Goal: Find specific page/section: Find specific page/section

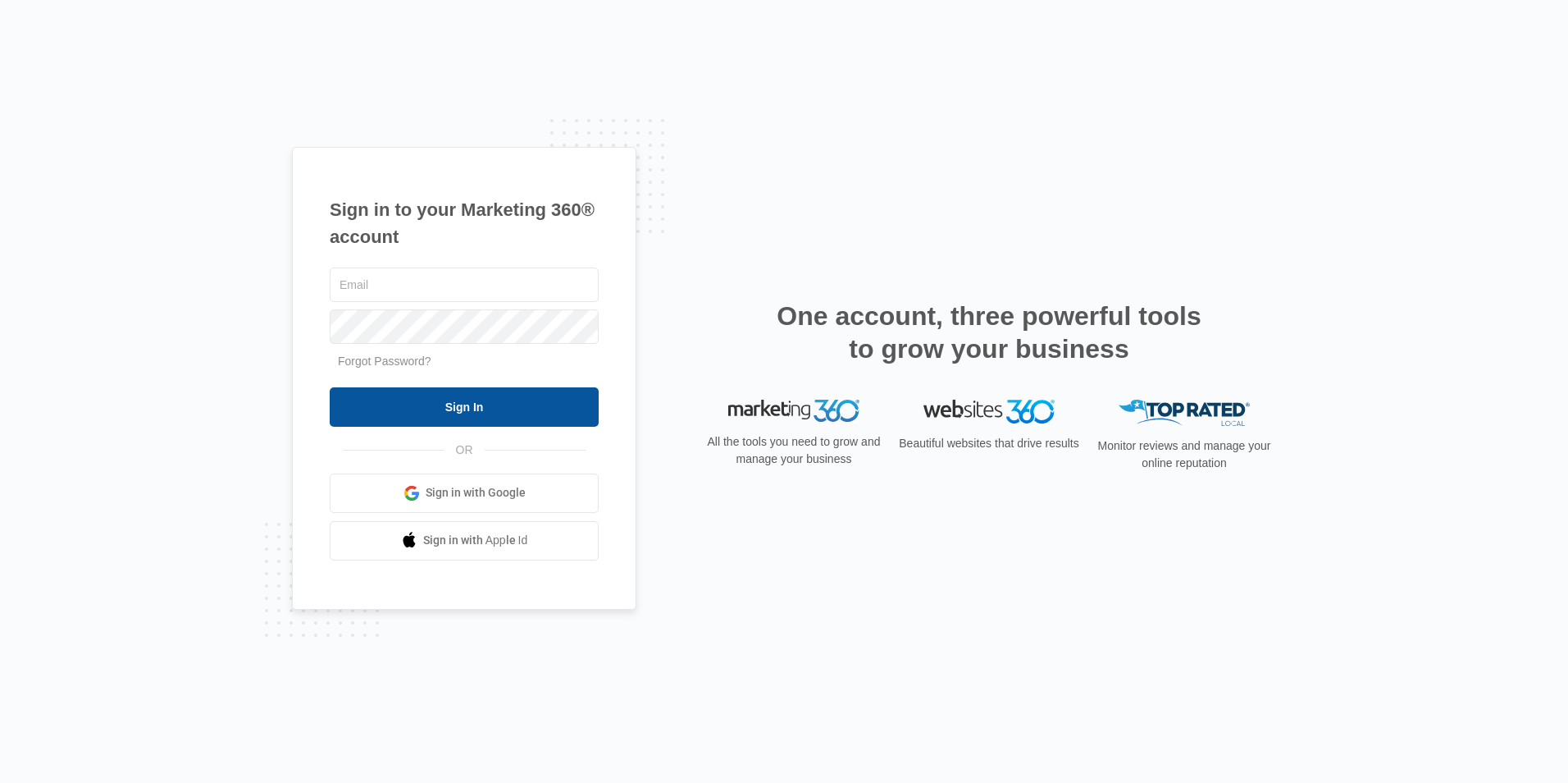
type input "[EMAIL_ADDRESS][DOMAIN_NAME]"
click at [385, 413] on input "Sign In" at bounding box center [464, 407] width 269 height 40
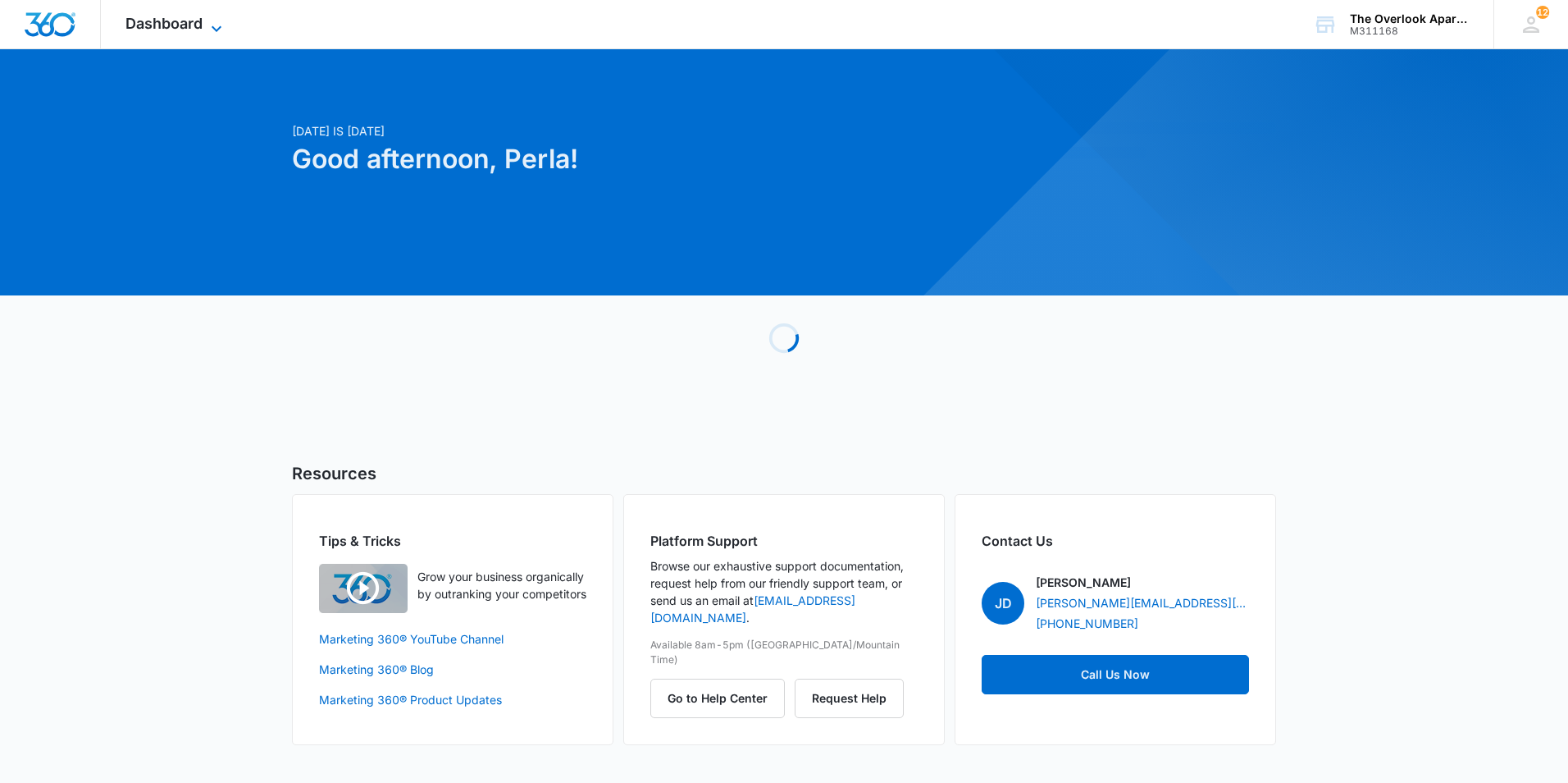
click at [186, 23] on span "Dashboard" at bounding box center [163, 23] width 77 height 17
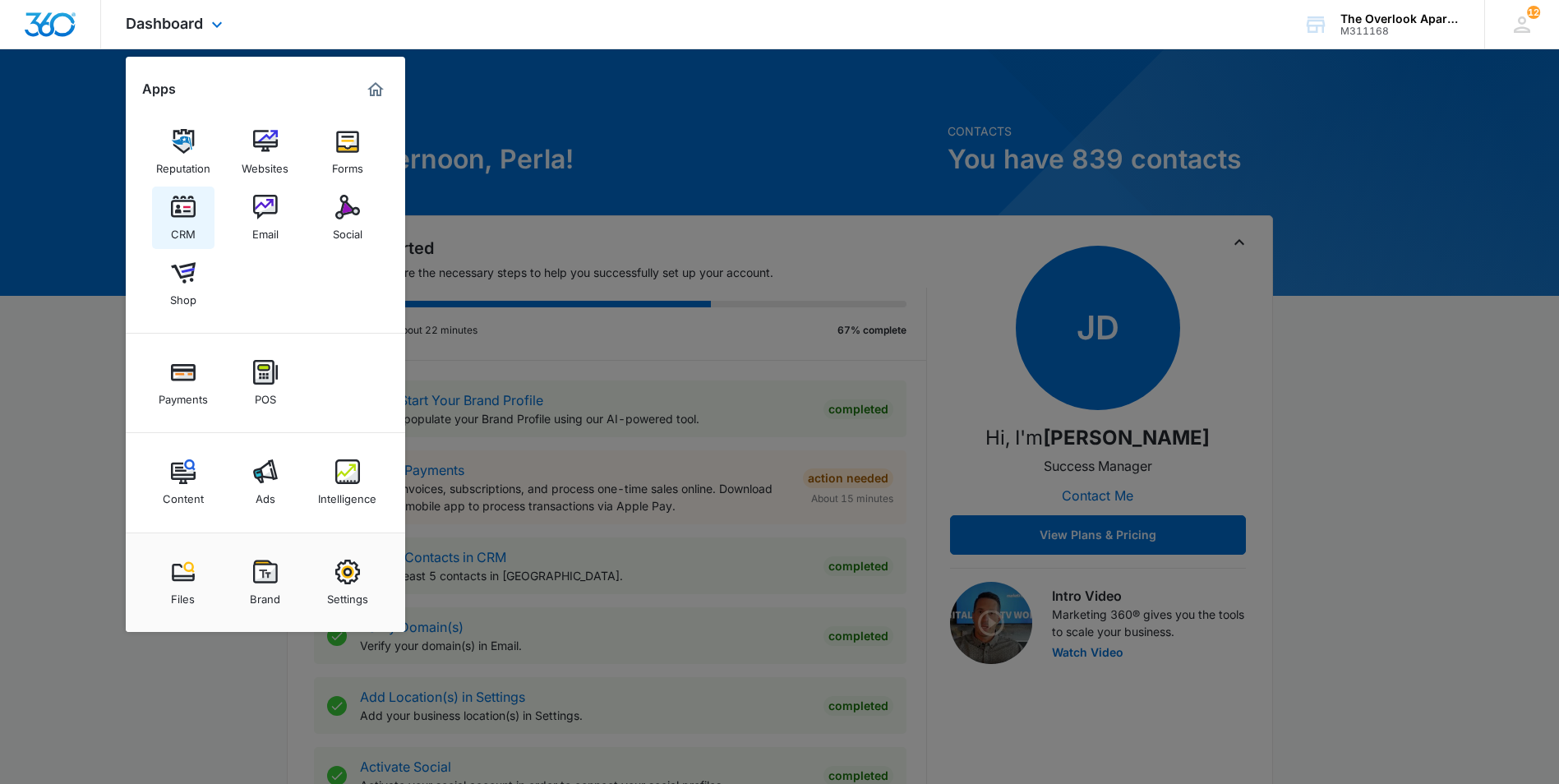
click at [176, 207] on img at bounding box center [183, 206] width 24 height 24
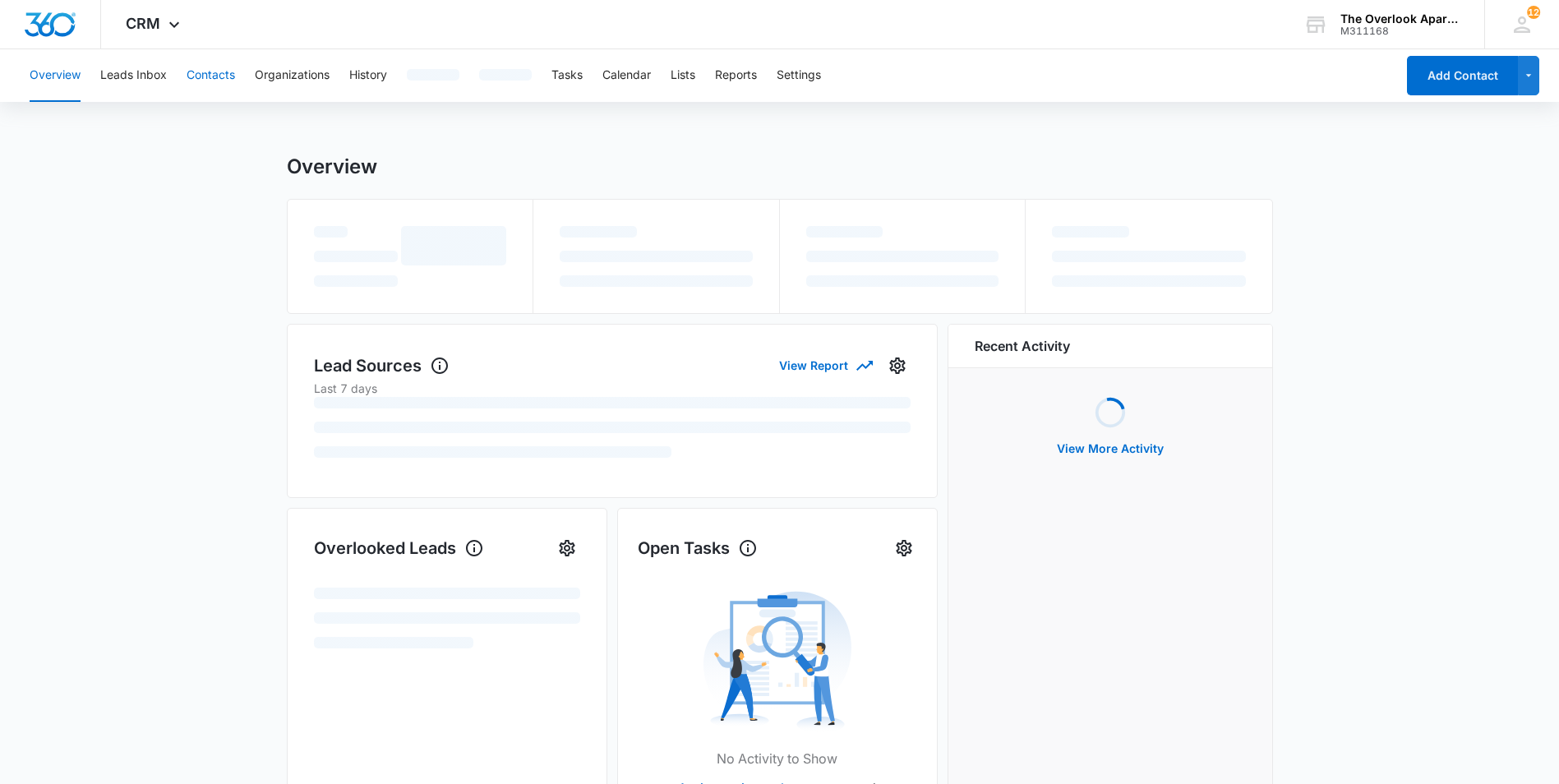
click at [188, 73] on button "Contacts" at bounding box center [211, 76] width 49 height 52
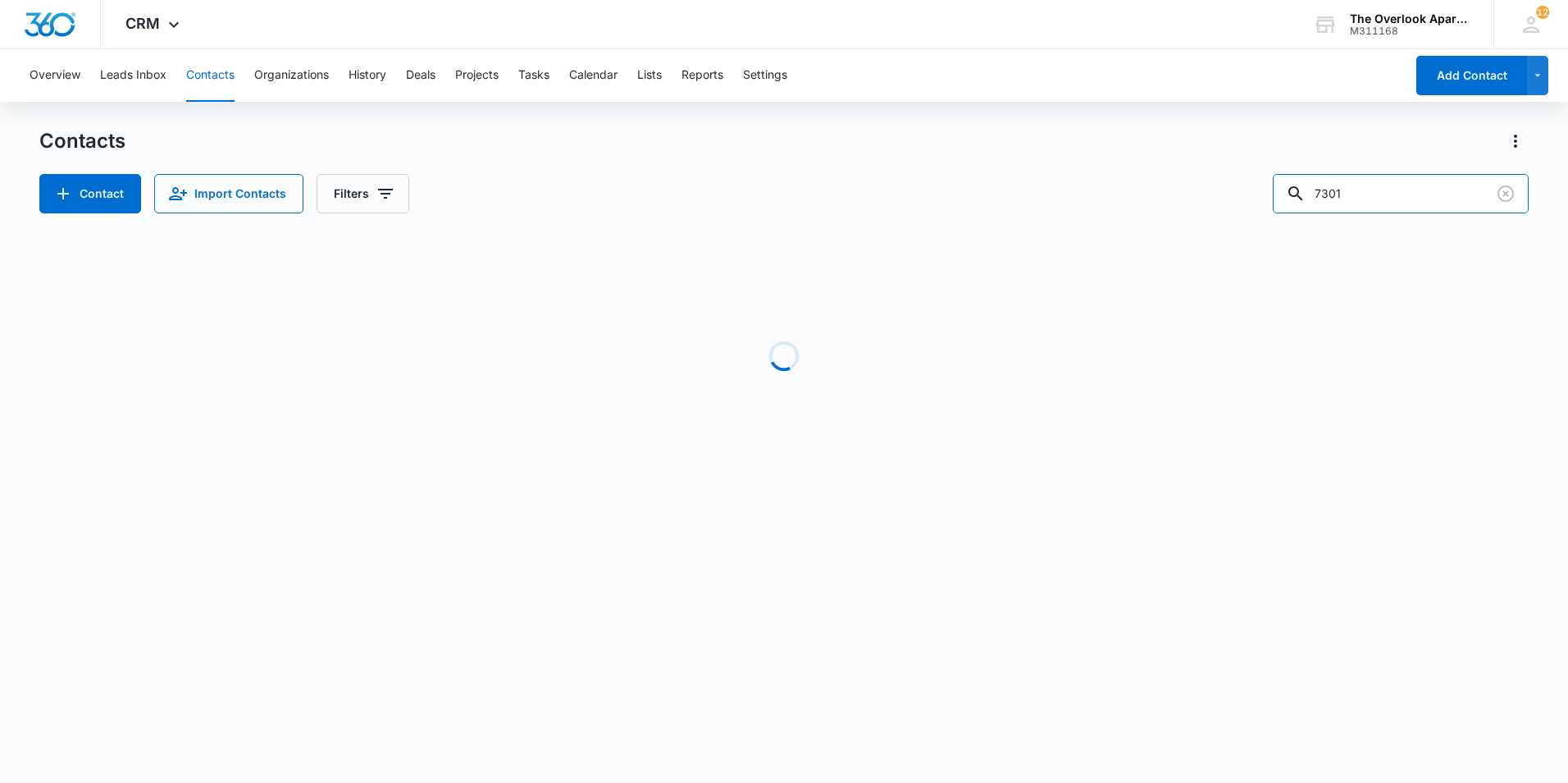
drag, startPoint x: 1374, startPoint y: 199, endPoint x: 921, endPoint y: 253, distance: 456.2
click at [930, 256] on div "Contacts Contact Import Contacts Filters 7301 Loading No Results" at bounding box center [784, 313] width 1489 height 371
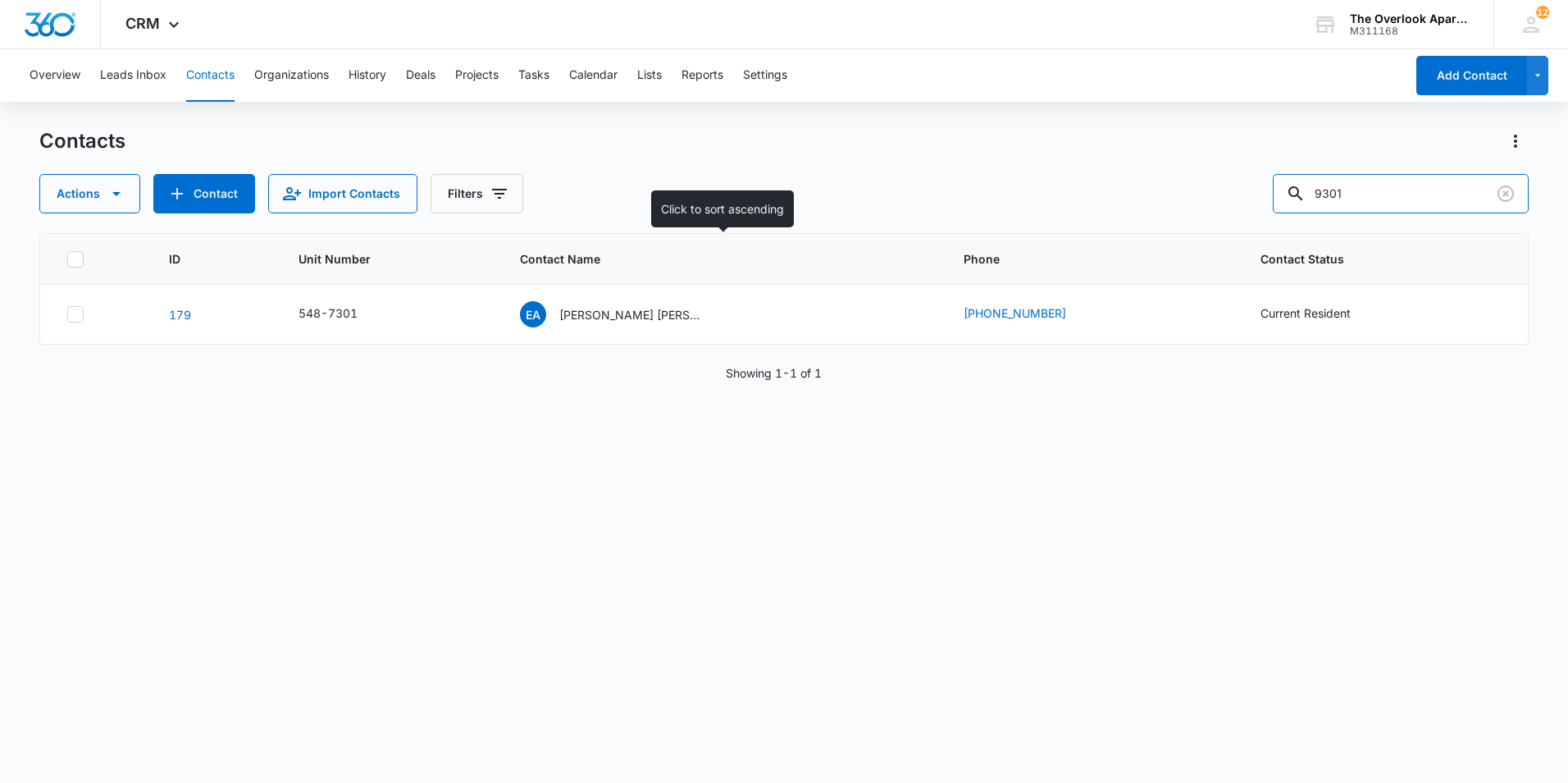
type input "9301"
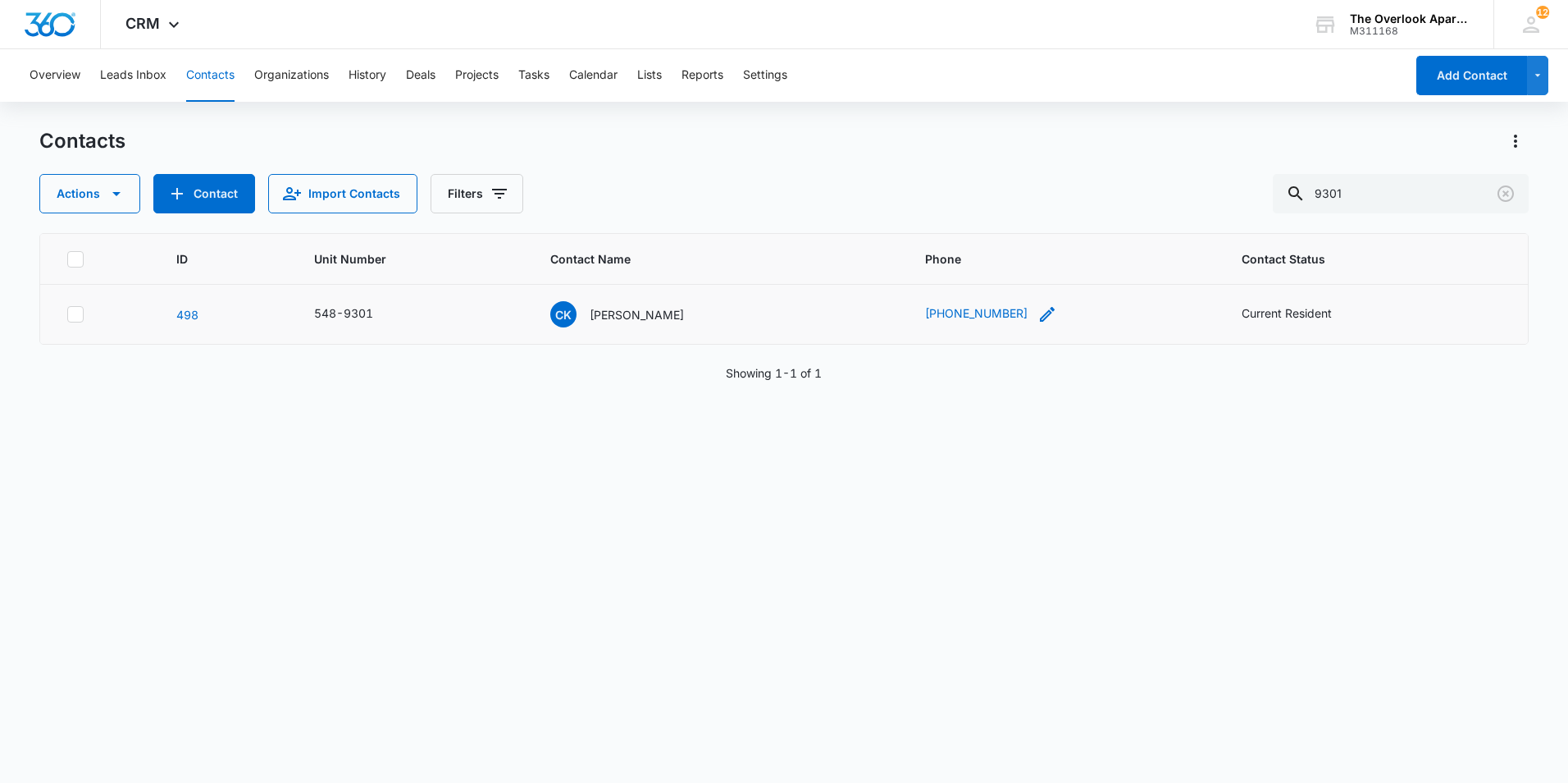
click at [1037, 316] on icon "Phone - (806) 584-1747 - Select to Edit Field" at bounding box center [1047, 314] width 20 height 20
drag, startPoint x: 1025, startPoint y: 203, endPoint x: 866, endPoint y: 225, distance: 160.5
click at [866, 225] on div "Contacts Actions Contact Import Contacts Filters 9301 ID Unit Number Contact Na…" at bounding box center [784, 454] width 1489 height 653
drag, startPoint x: 1060, startPoint y: 205, endPoint x: 910, endPoint y: 212, distance: 150.2
click at [910, 212] on input "Phone" at bounding box center [994, 210] width 207 height 40
